Goal: Task Accomplishment & Management: Complete application form

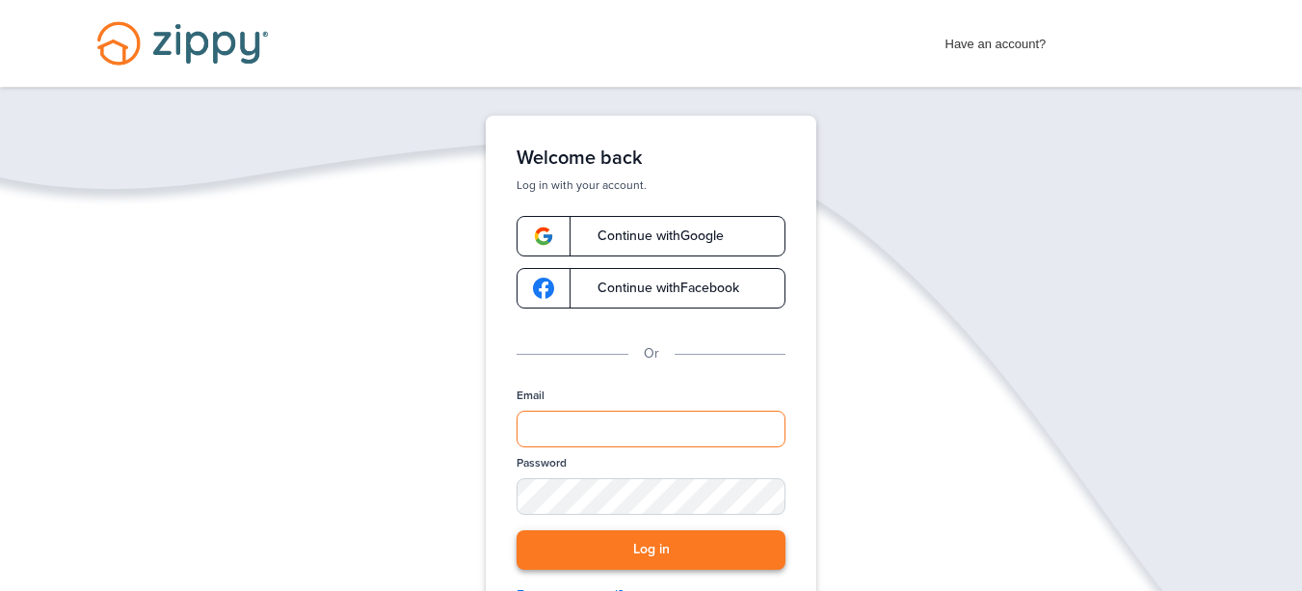
type input "**********"
click at [639, 537] on button "Log in" at bounding box center [651, 550] width 269 height 40
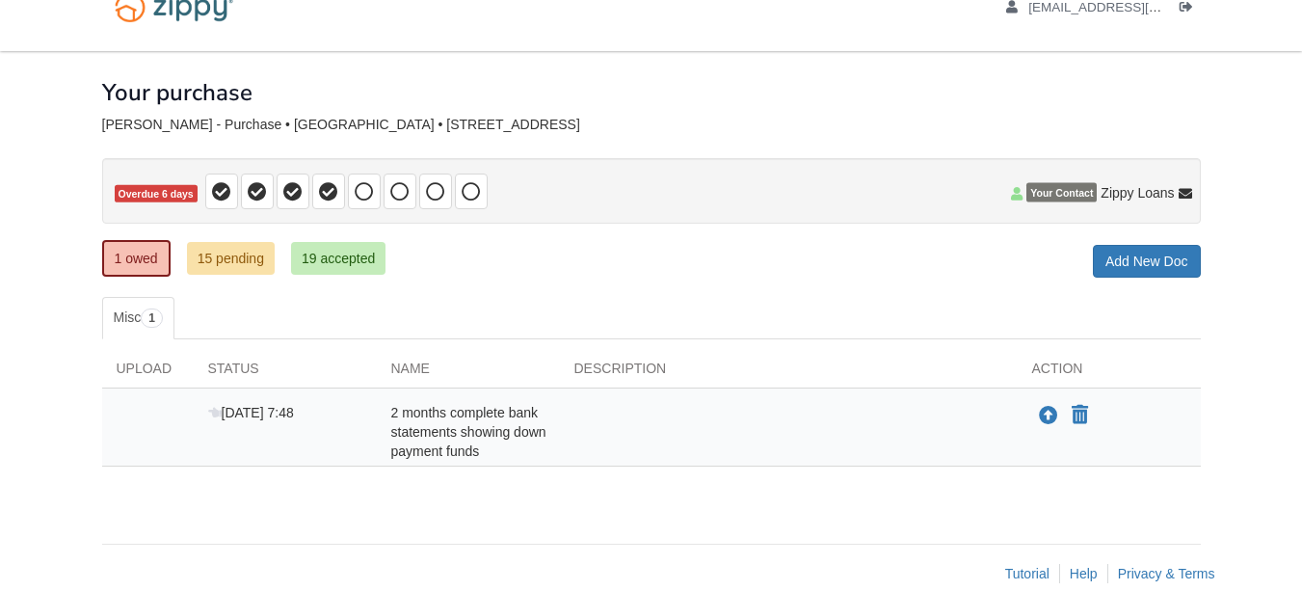
scroll to position [67, 0]
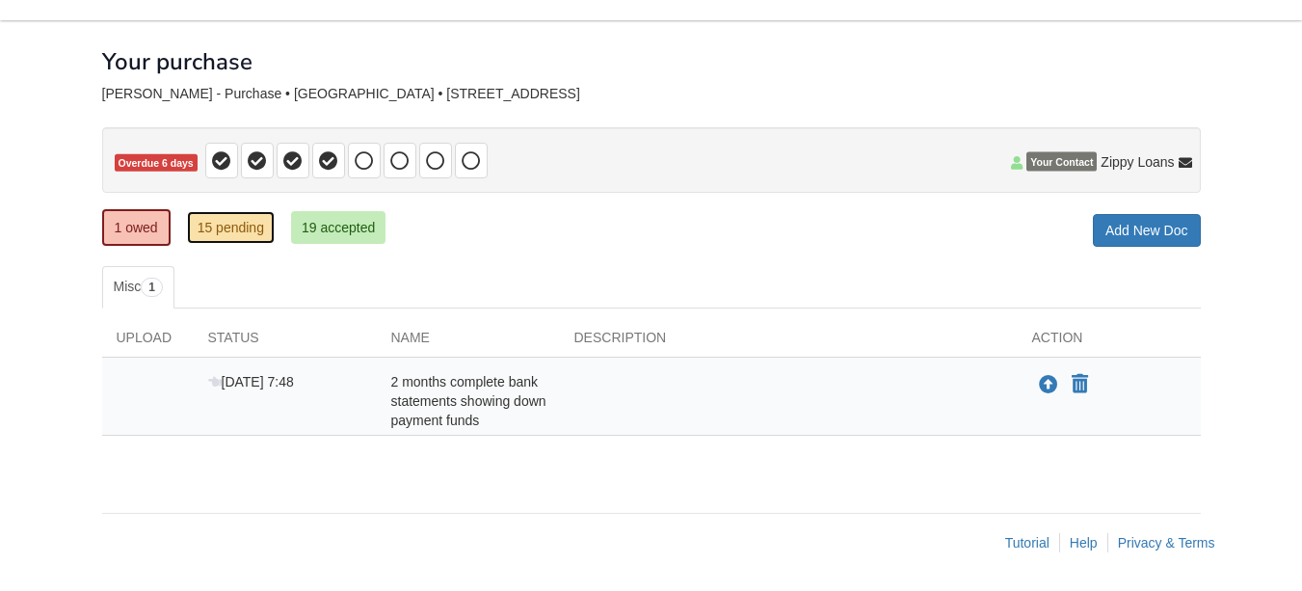
click at [245, 227] on link "15 pending" at bounding box center [231, 227] width 88 height 33
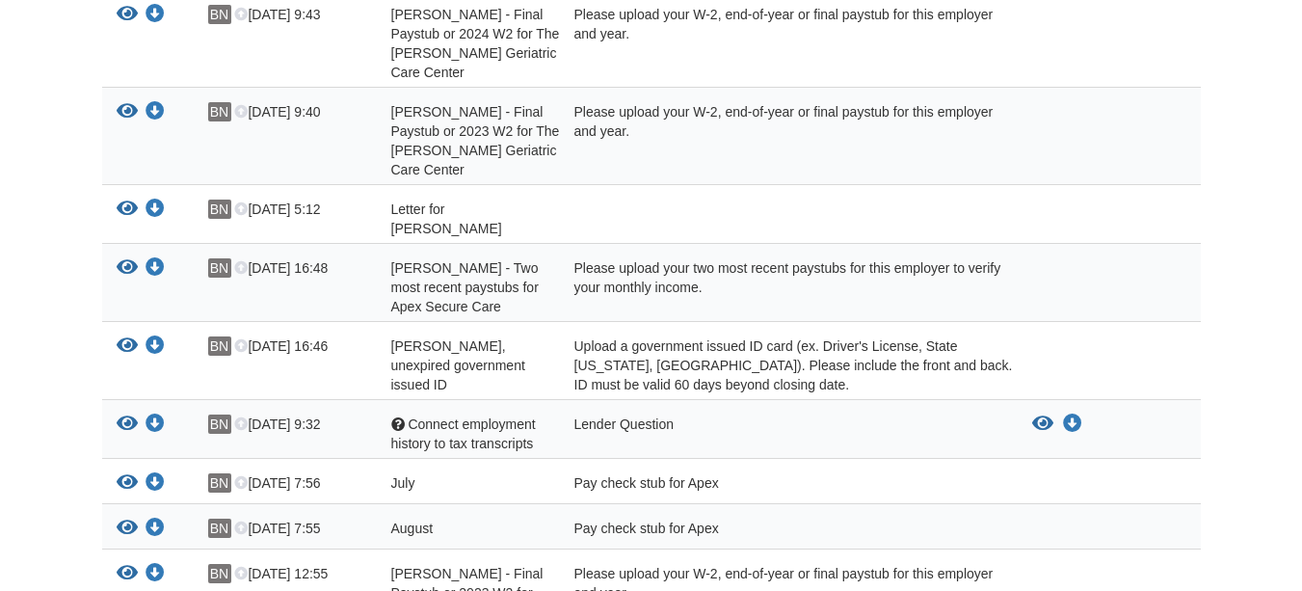
scroll to position [771, 0]
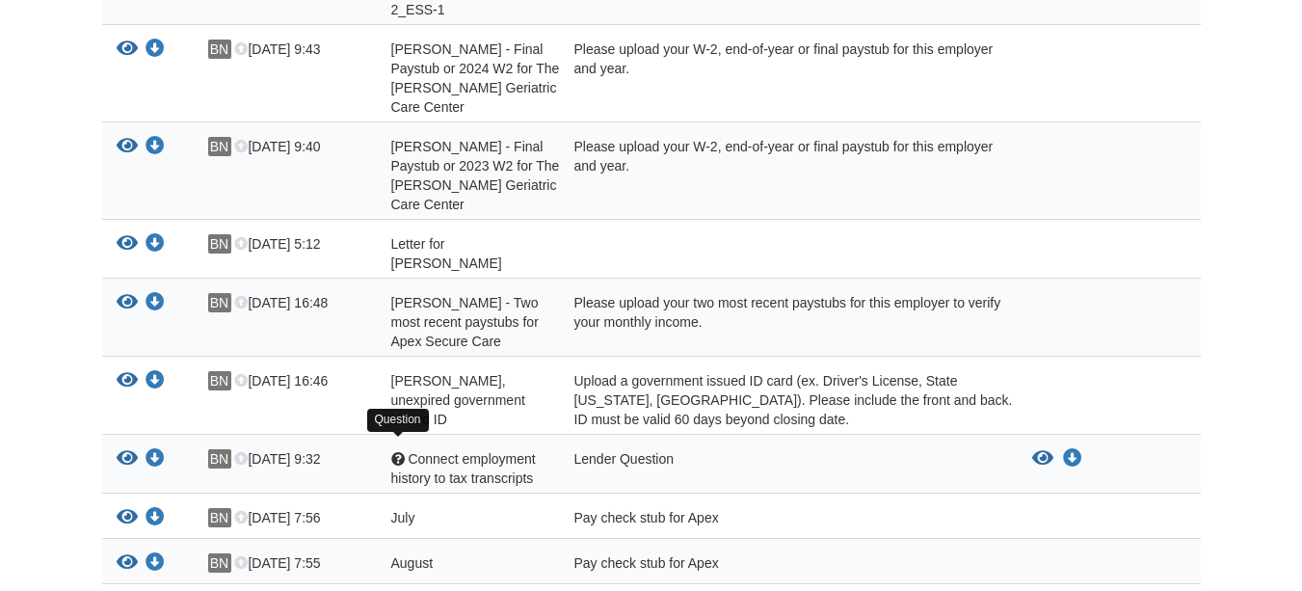
click at [399, 452] on div at bounding box center [397, 458] width 13 height 13
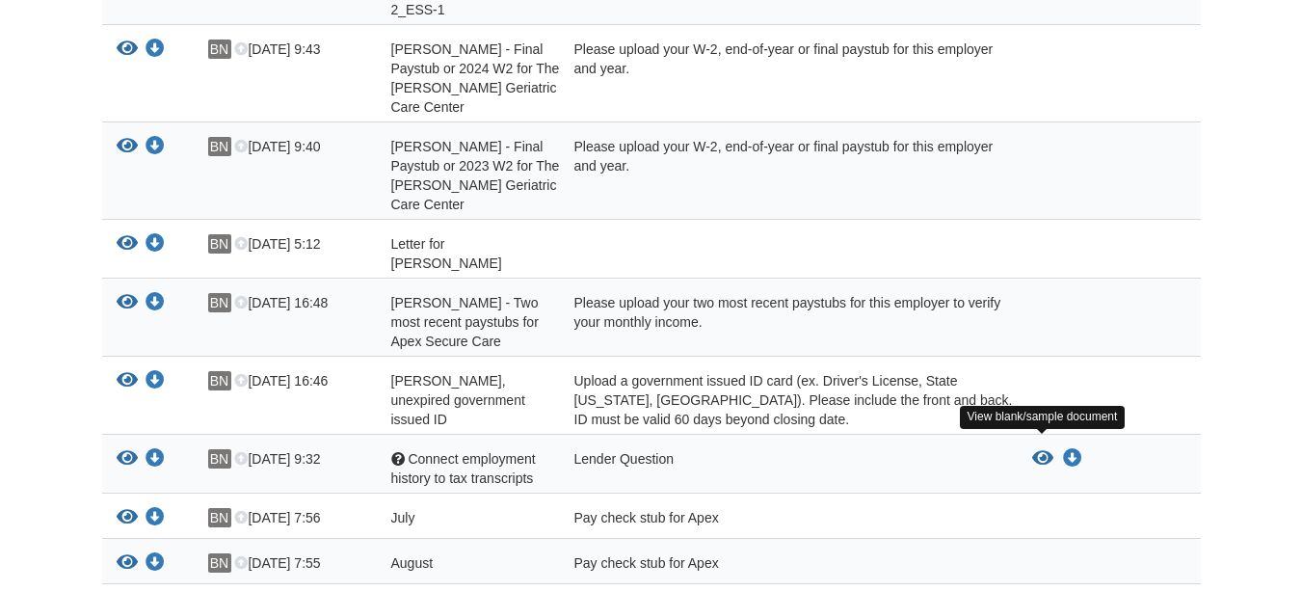
click at [1039, 449] on icon "View Connect employment history to tax transcripts" at bounding box center [1042, 458] width 21 height 19
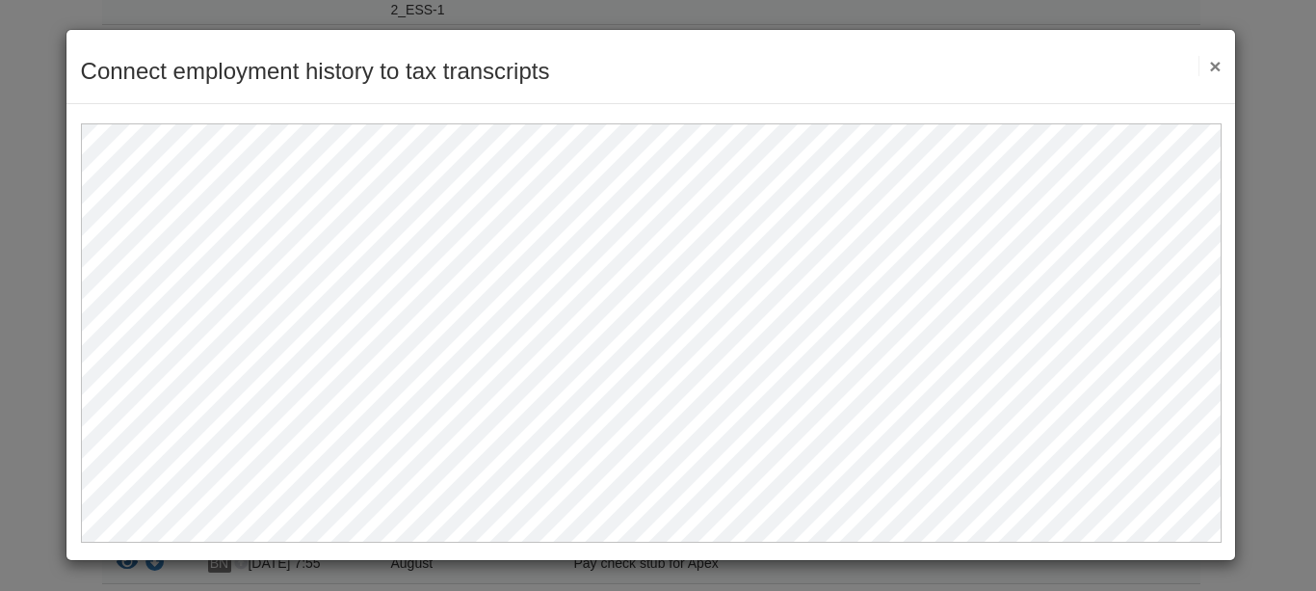
click at [1206, 65] on button "×" at bounding box center [1210, 66] width 22 height 20
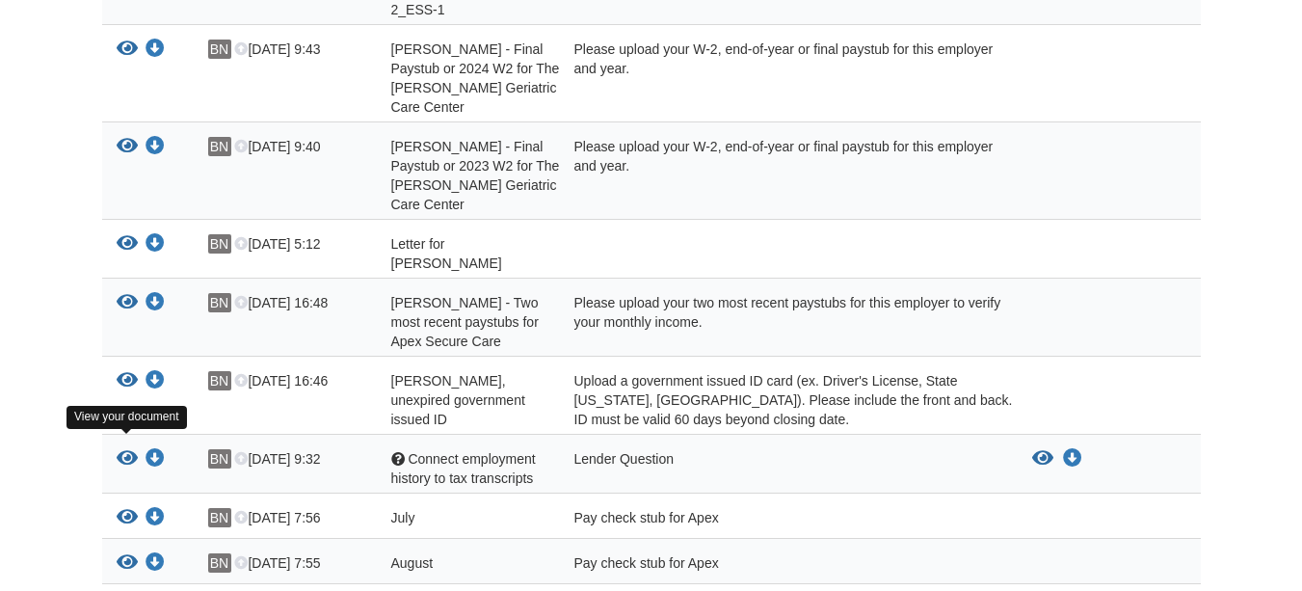
click at [128, 449] on icon "View Connect employment history to tax transcripts" at bounding box center [127, 458] width 21 height 19
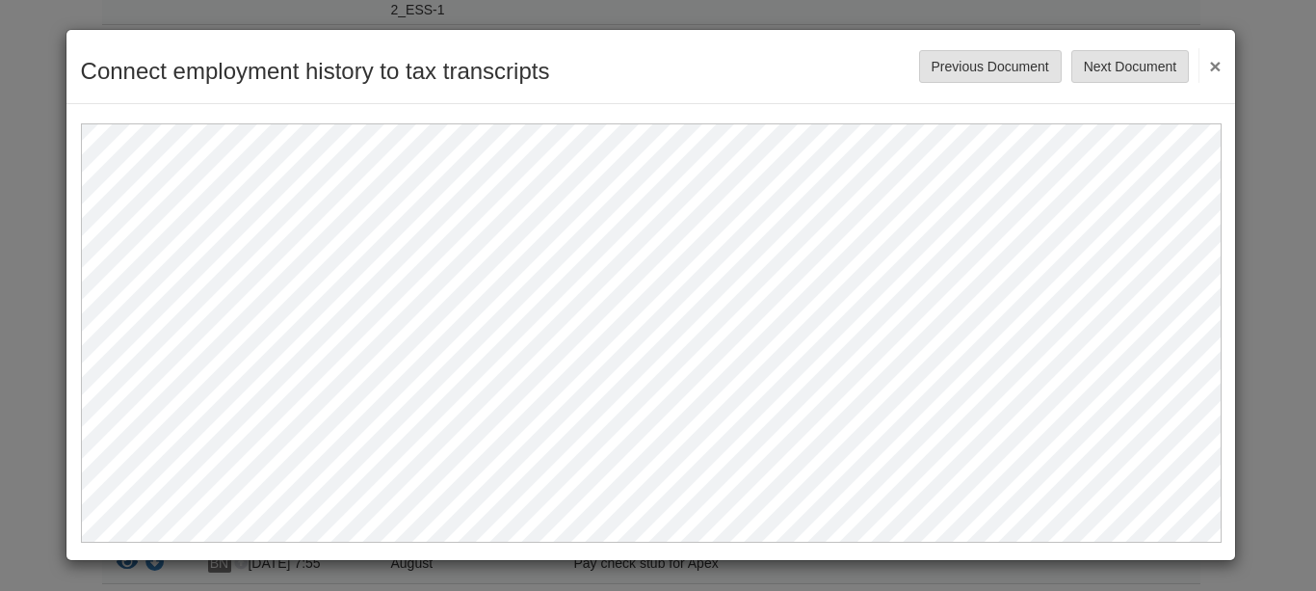
click at [1273, 169] on div "Connect employment history to tax transcripts Save Cancel Previous Document Nex…" at bounding box center [658, 295] width 1316 height 591
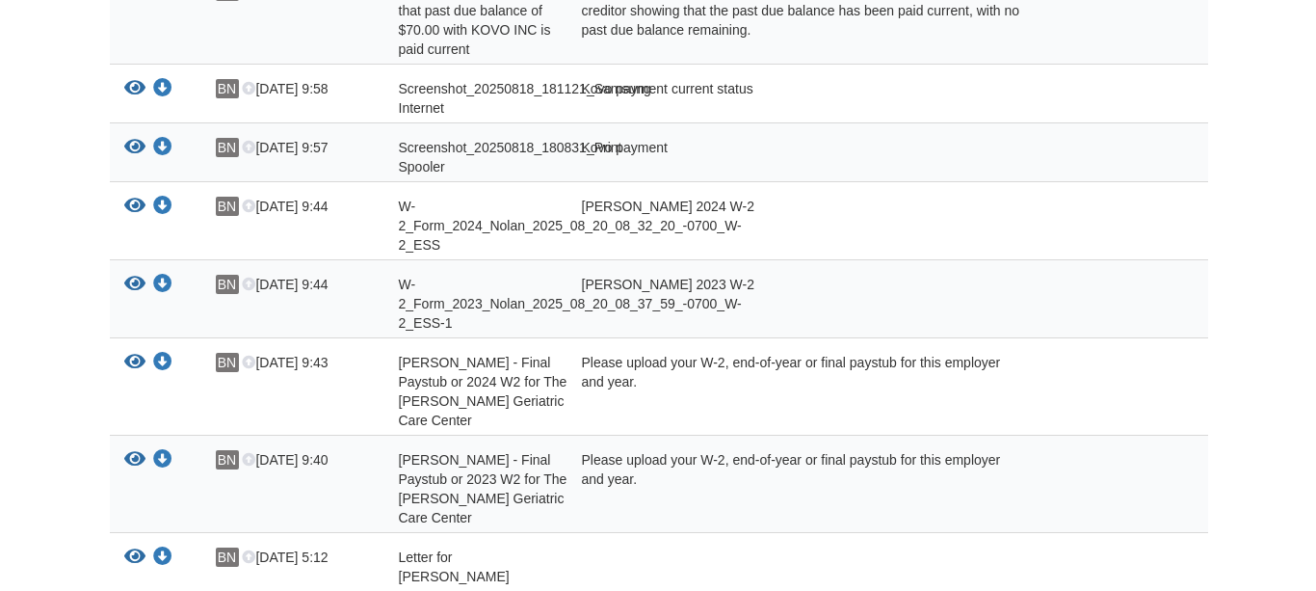
scroll to position [193, 0]
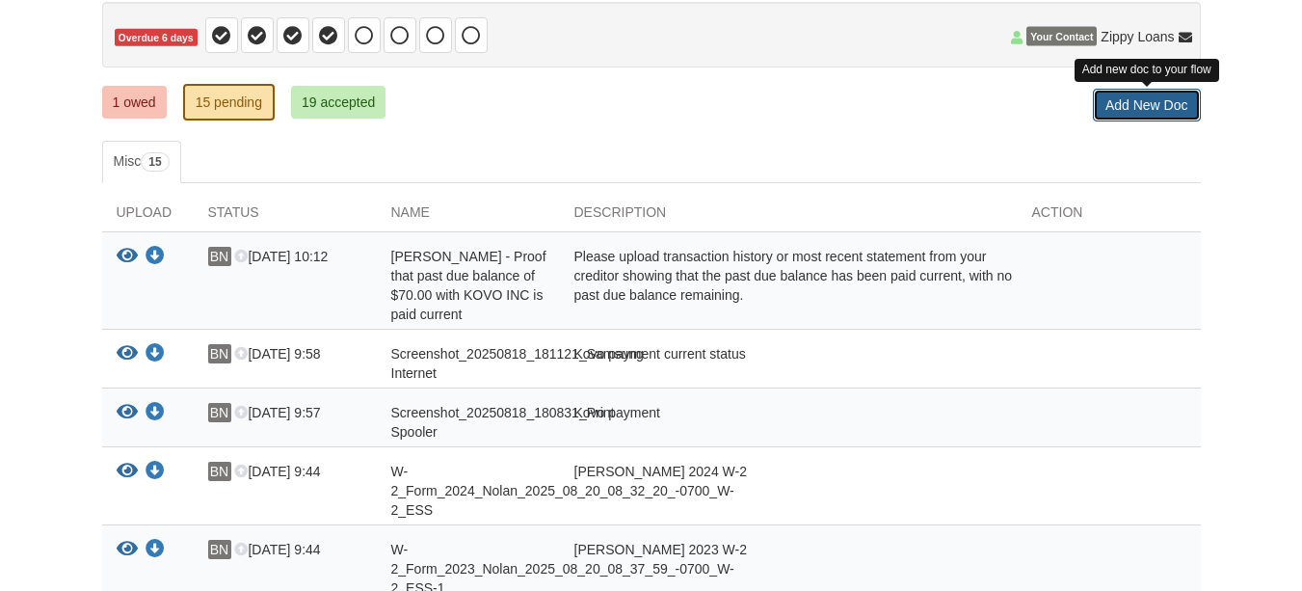
click at [1105, 109] on link "Add New Doc" at bounding box center [1147, 105] width 108 height 33
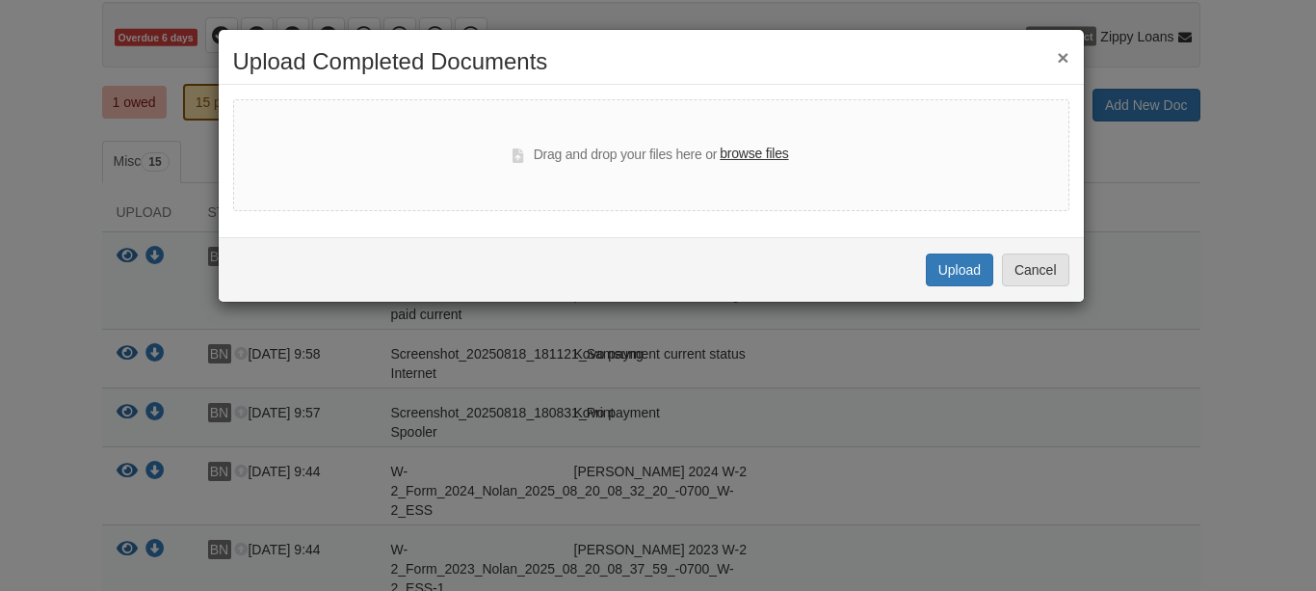
click at [768, 158] on label "browse files" at bounding box center [754, 154] width 68 height 21
click at [0, 0] on input "browse files" at bounding box center [0, 0] width 0 height 0
select select "****"
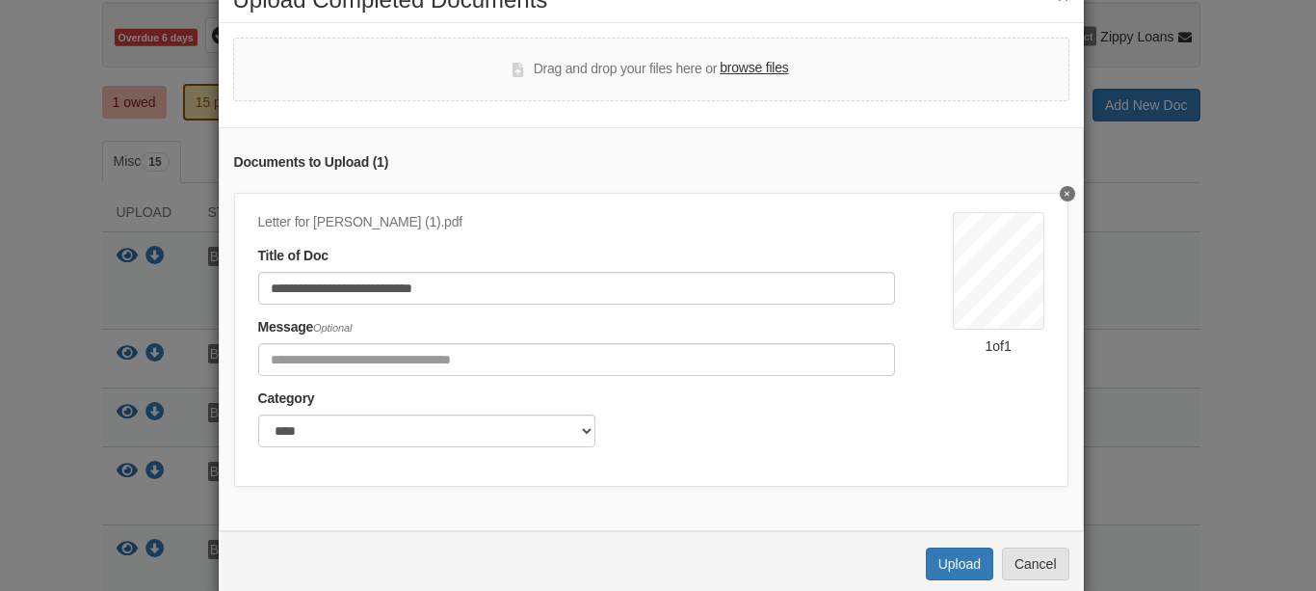
scroll to position [96, 0]
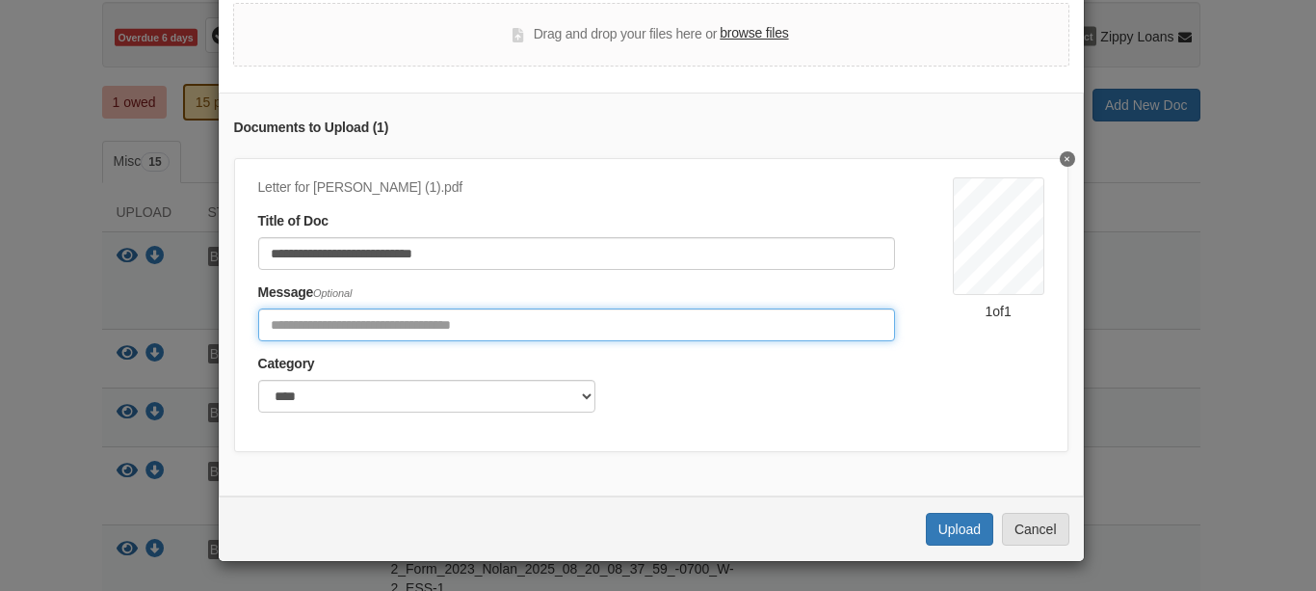
click at [322, 333] on input "Include any comments on this document" at bounding box center [576, 324] width 637 height 33
click at [480, 340] on input "**********" at bounding box center [576, 324] width 637 height 33
type input "**********"
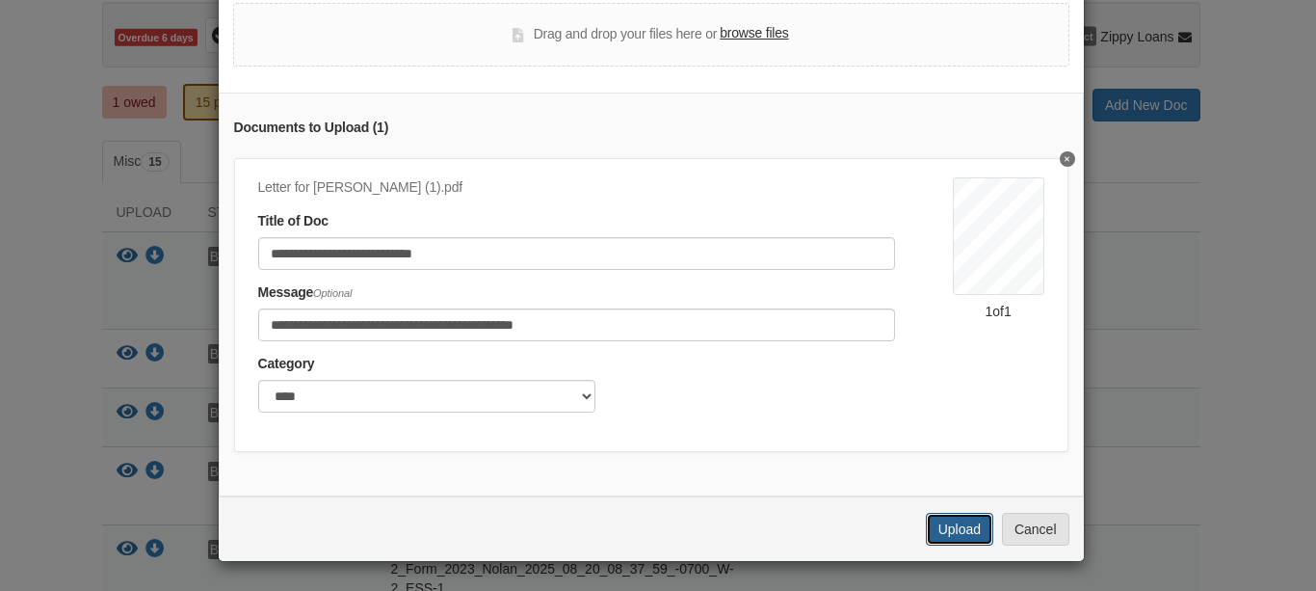
click at [969, 535] on button "Upload" at bounding box center [959, 529] width 67 height 33
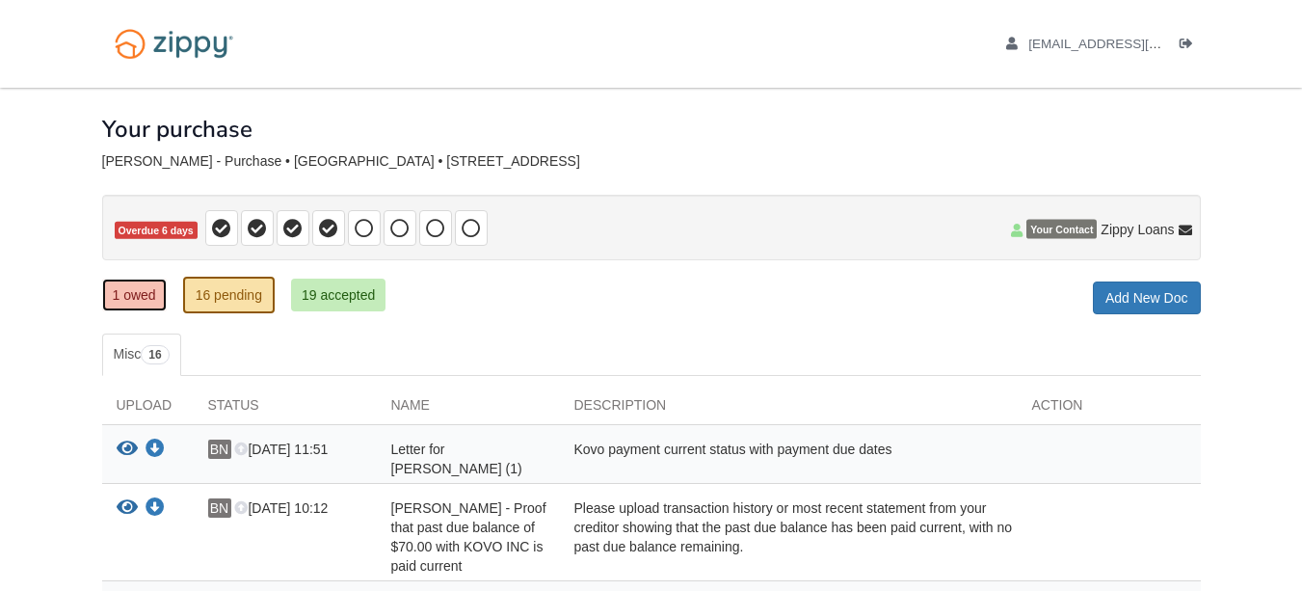
click at [129, 296] on link "1 owed" at bounding box center [134, 295] width 65 height 33
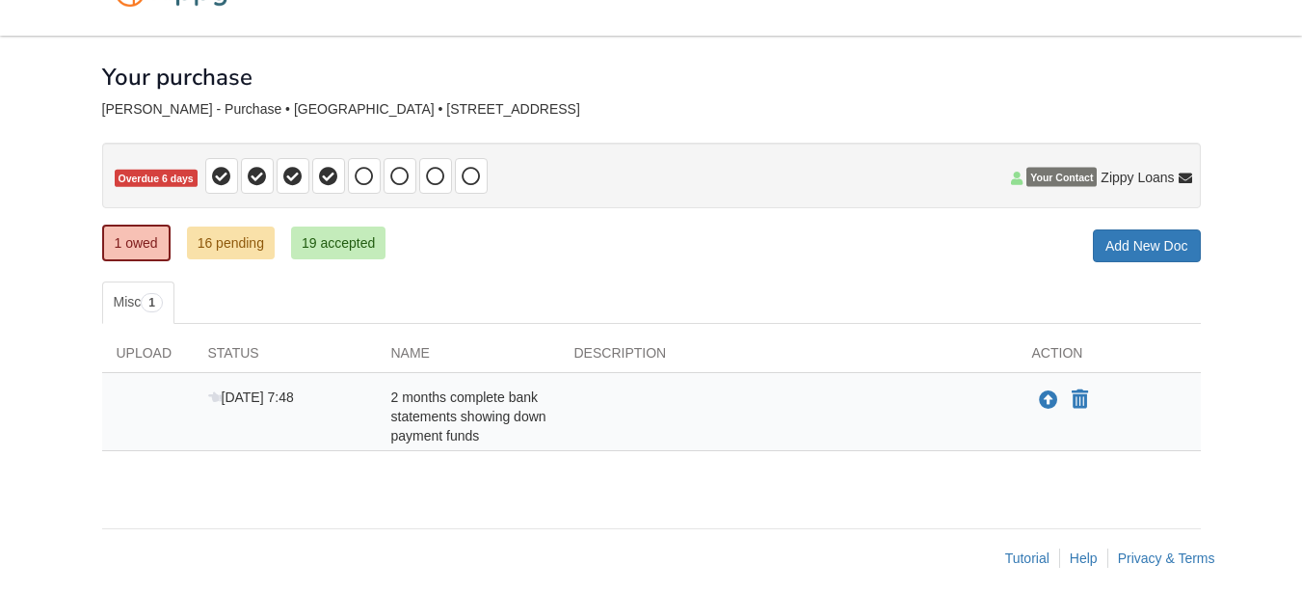
scroll to position [67, 0]
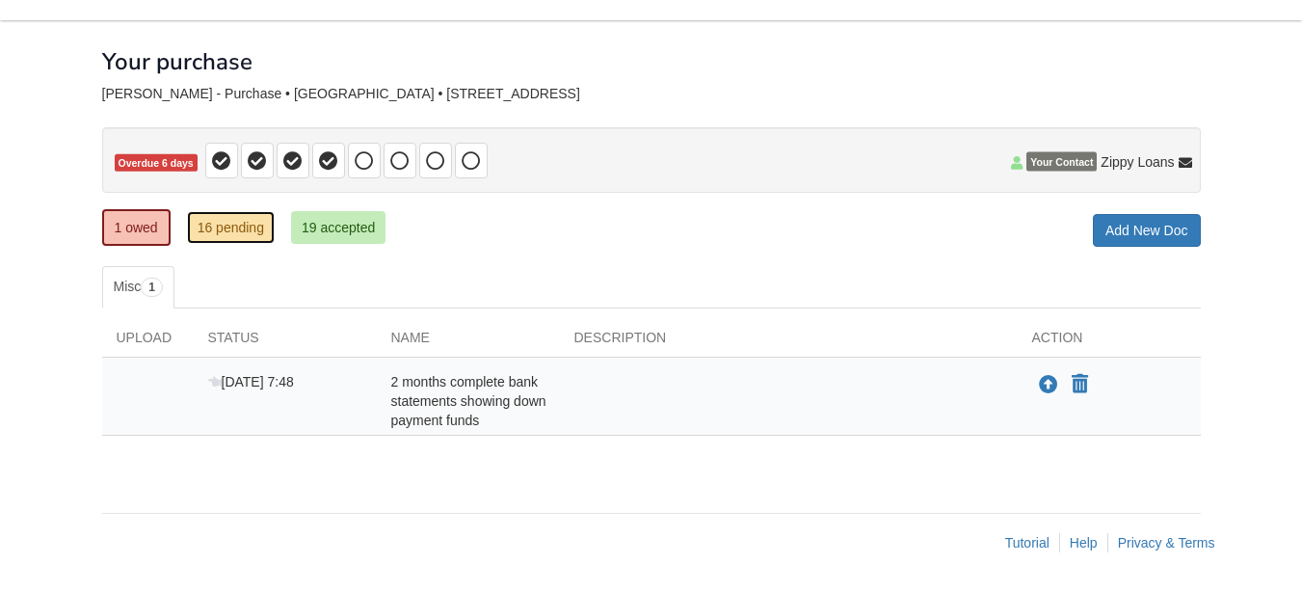
click at [219, 240] on link "16 pending" at bounding box center [231, 227] width 88 height 33
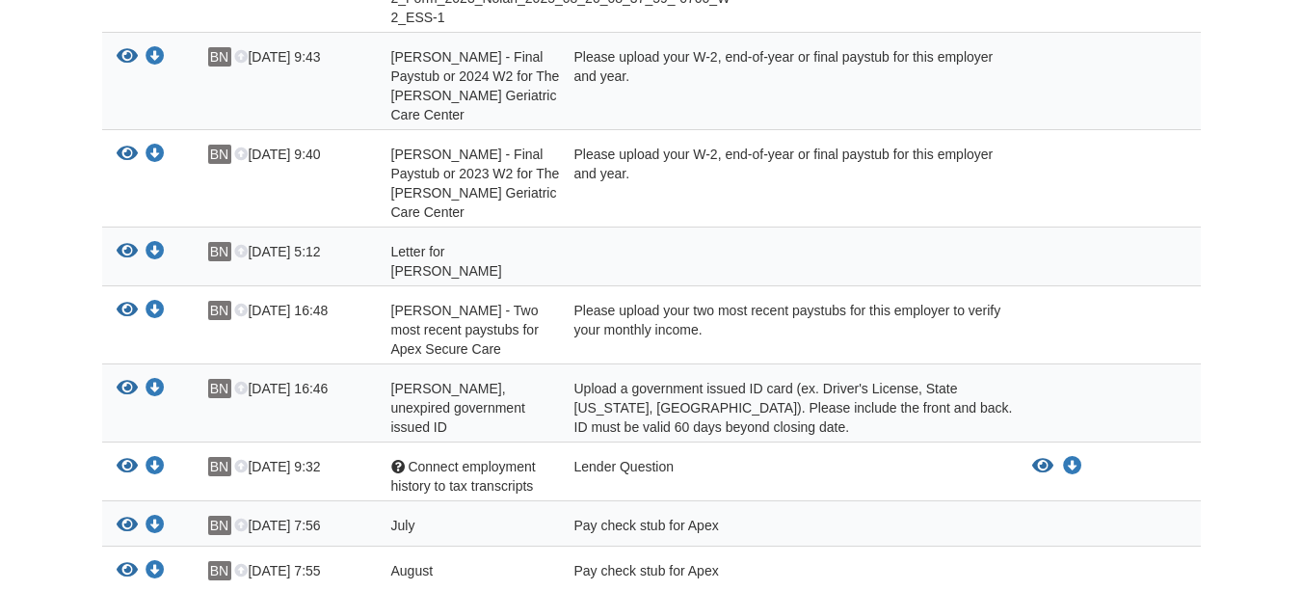
scroll to position [964, 0]
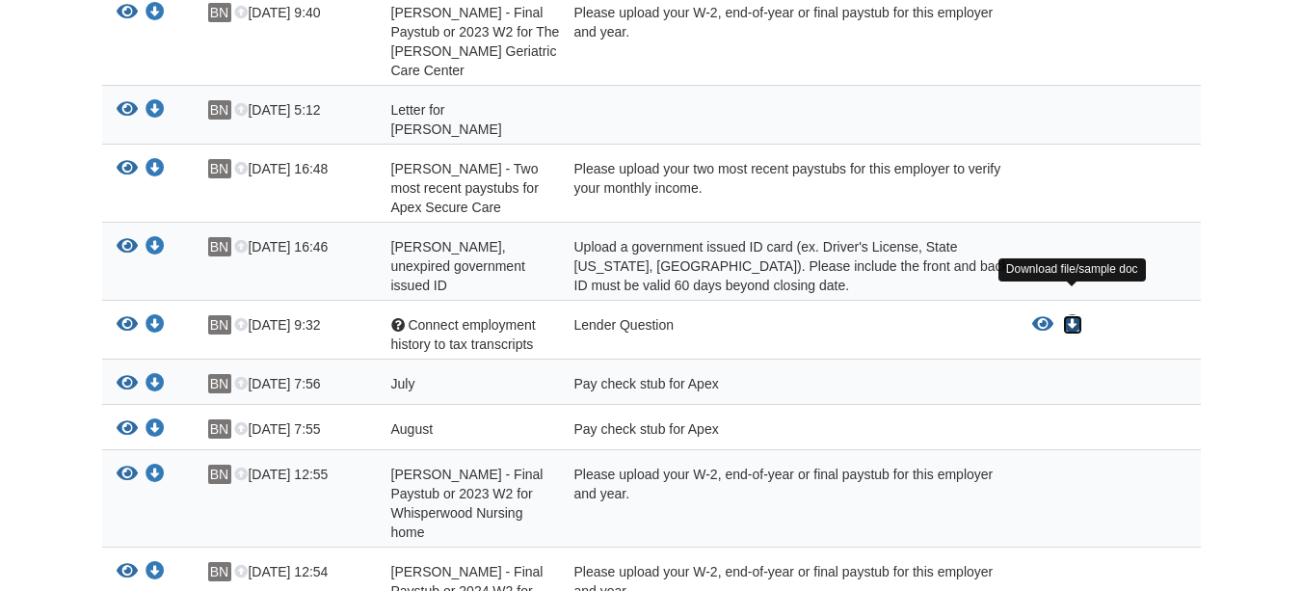
click at [1073, 315] on icon "Download Connect employment history to tax transcripts" at bounding box center [1072, 324] width 19 height 19
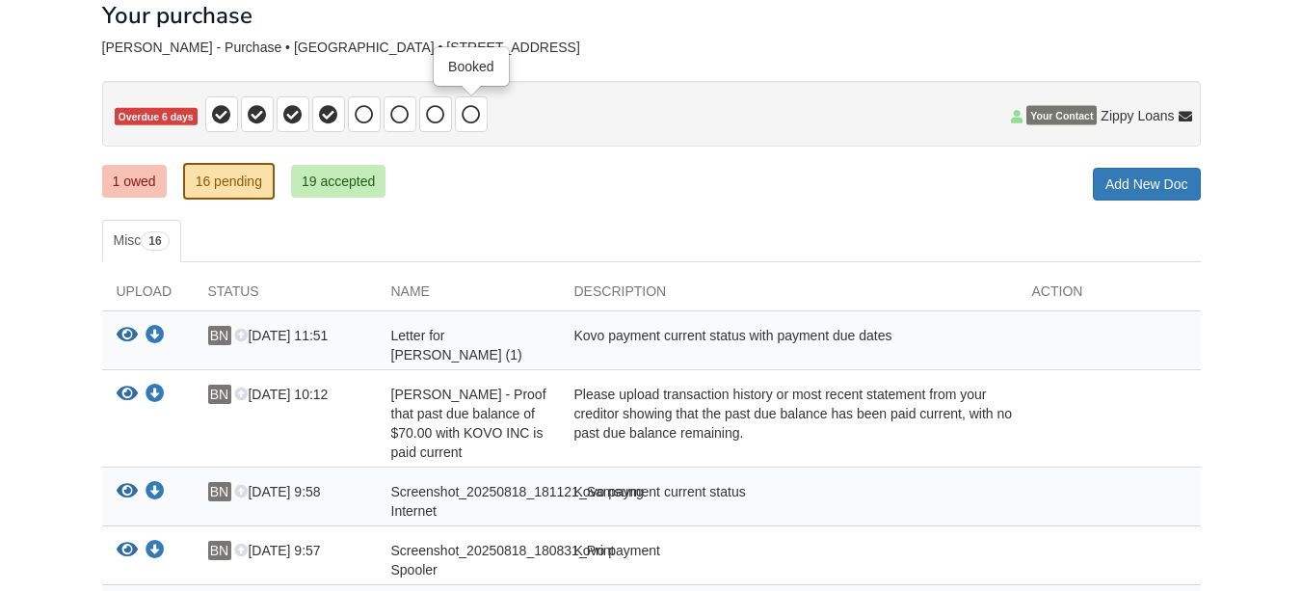
scroll to position [0, 0]
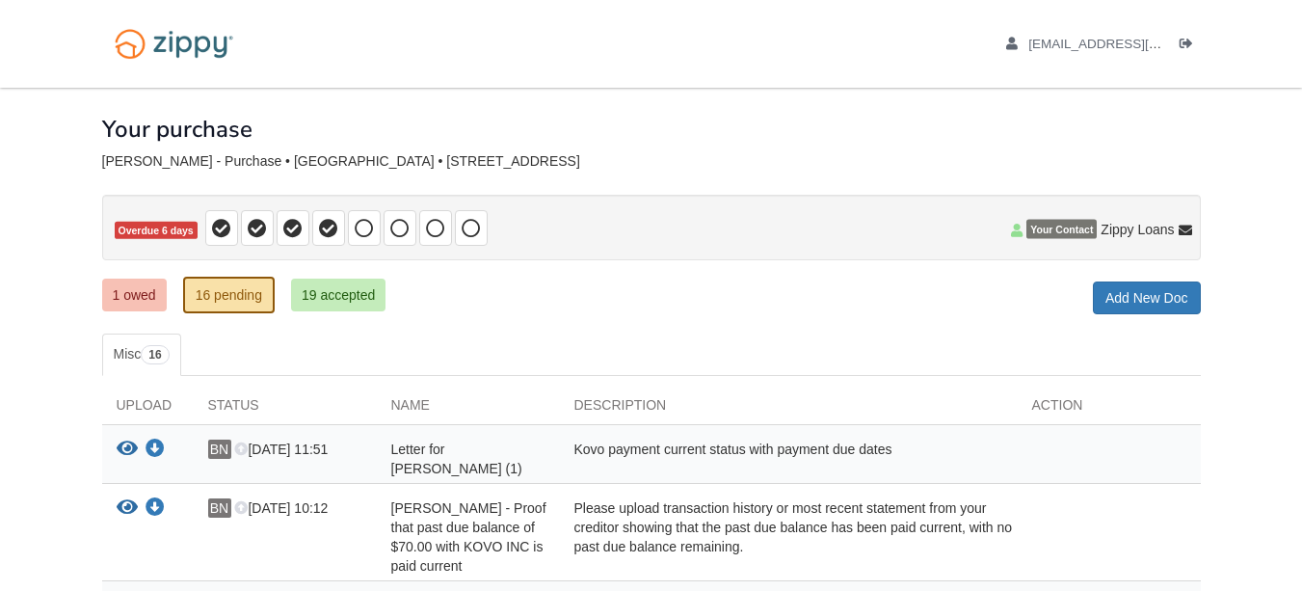
click at [222, 292] on link "16 pending" at bounding box center [229, 295] width 92 height 37
click at [221, 404] on div "Status" at bounding box center [285, 409] width 183 height 29
click at [265, 408] on div "Status" at bounding box center [285, 409] width 183 height 29
click at [155, 412] on div "Upload" at bounding box center [148, 409] width 92 height 29
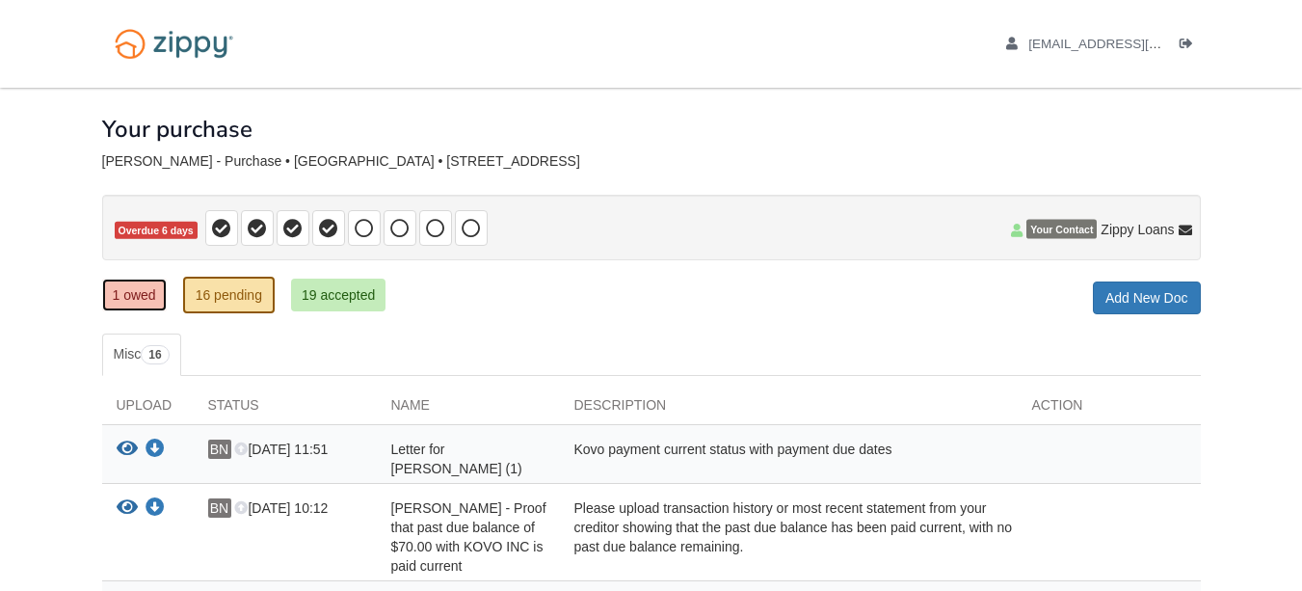
click at [143, 303] on link "1 owed" at bounding box center [134, 295] width 65 height 33
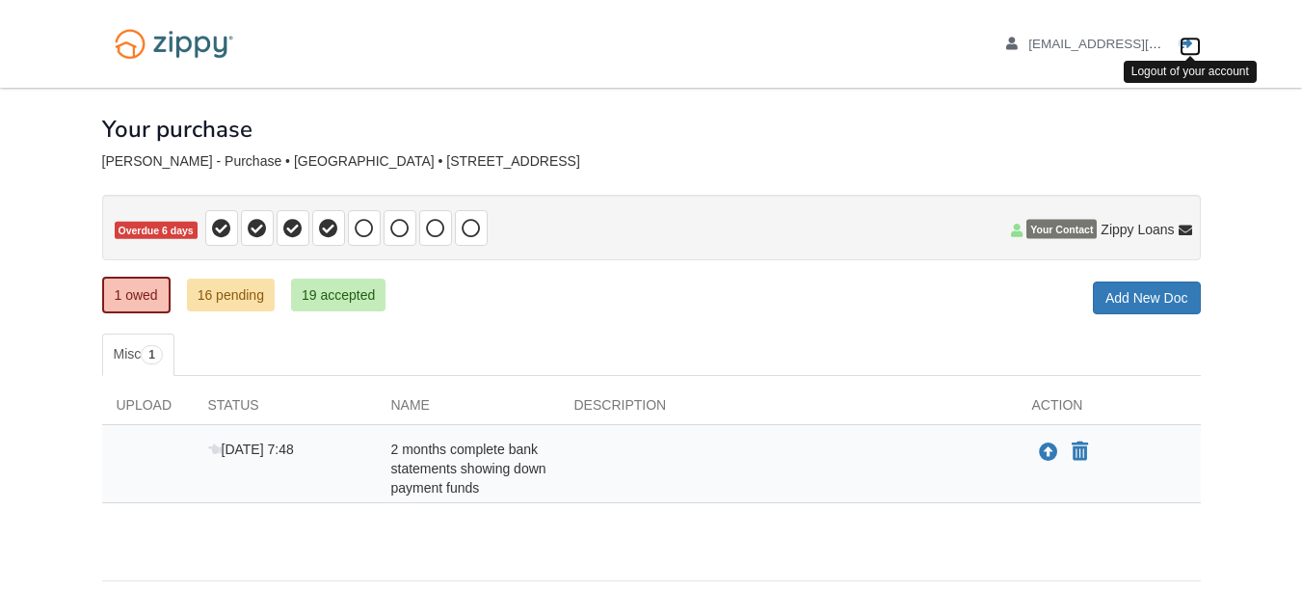
click at [1185, 39] on icon "Log out" at bounding box center [1186, 44] width 13 height 13
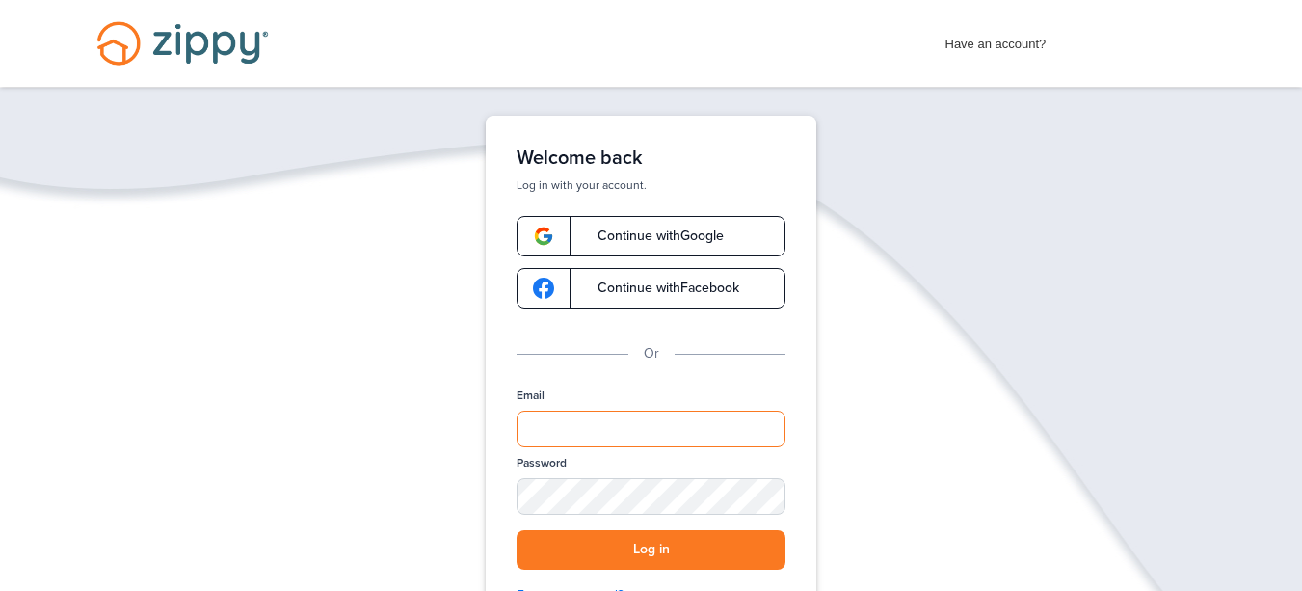
type input "**********"
drag, startPoint x: 1289, startPoint y: 247, endPoint x: 1002, endPoint y: 92, distance: 326.4
click at [1261, 239] on div "**********" at bounding box center [651, 444] width 1302 height 656
